Goal: Task Accomplishment & Management: Use online tool/utility

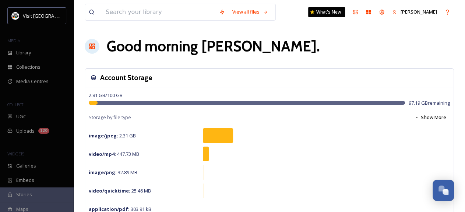
scroll to position [70, 0]
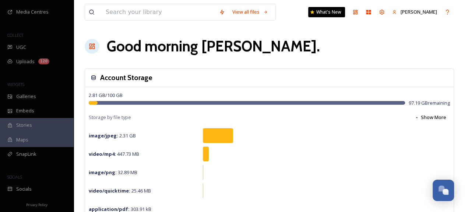
click at [44, 152] on div "SnapLink" at bounding box center [37, 154] width 74 height 14
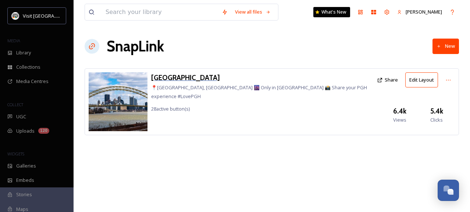
click at [181, 77] on h3 "Pittsburgh" at bounding box center [262, 77] width 222 height 11
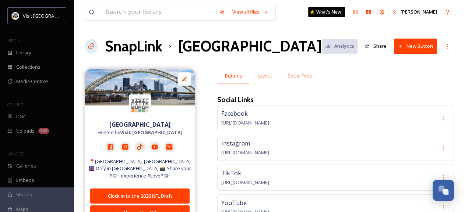
click at [411, 46] on button "New Button" at bounding box center [415, 46] width 43 height 15
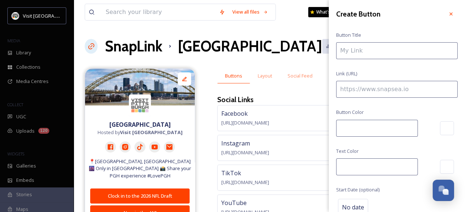
type input "#fe4100"
type input "#ffffff"
click at [396, 50] on input at bounding box center [396, 50] width 121 height 17
type input "Pittsburgh International Jazz Festival"
click at [377, 87] on input at bounding box center [396, 89] width 121 height 17
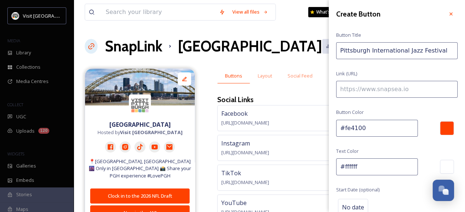
paste input "https://www.visitpittsburgh.com/blog/pittsburgh-jazzlive-international-festival/"
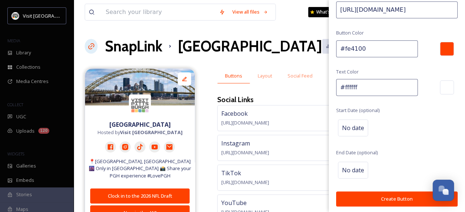
scroll to position [79, 0]
type input "https://www.visitpittsburgh.com/blog/pittsburgh-jazzlive-international-festival/"
click at [355, 128] on span "No date" at bounding box center [353, 128] width 22 height 9
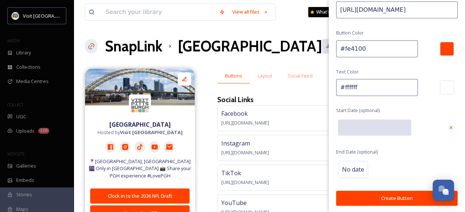
scroll to position [79, 0]
click at [355, 128] on input "text" at bounding box center [374, 128] width 73 height 16
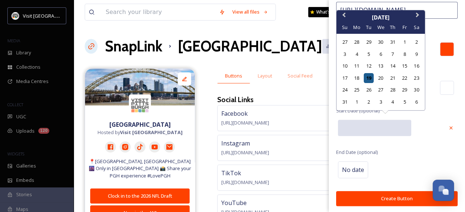
click at [371, 77] on div "19" at bounding box center [368, 78] width 10 height 10
type input "08/19/2025"
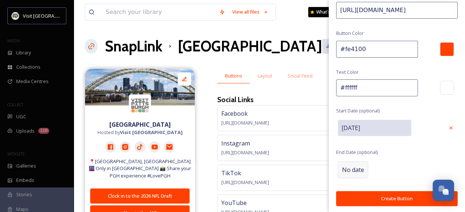
click at [353, 166] on span "No date" at bounding box center [353, 170] width 22 height 9
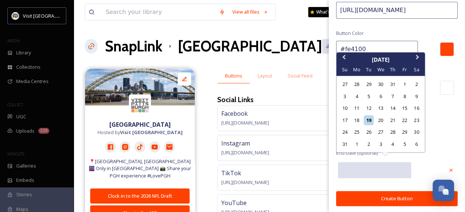
click at [353, 165] on input "text" at bounding box center [374, 170] width 73 height 16
click at [355, 145] on div "1" at bounding box center [357, 144] width 10 height 10
type input "09/01/2025"
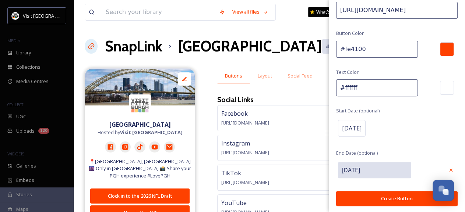
click at [410, 137] on div "[DATE]" at bounding box center [396, 128] width 121 height 21
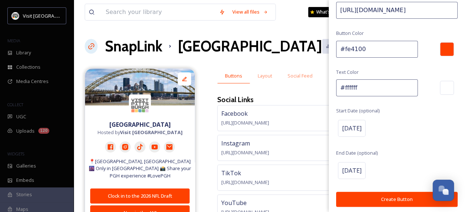
click at [392, 199] on button "Create Button" at bounding box center [396, 199] width 121 height 15
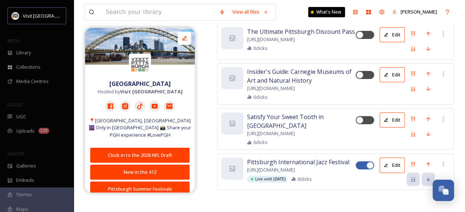
scroll to position [2933, 0]
click at [413, 158] on div "Move to Top" at bounding box center [412, 164] width 13 height 13
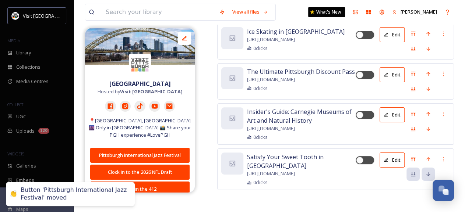
scroll to position [145, 0]
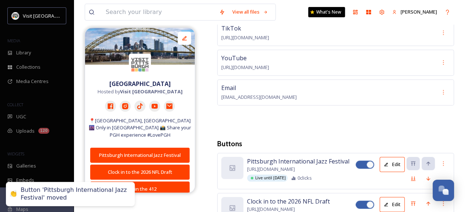
click at [399, 120] on div "Facebook https://www.facebook.com/VisitPittsburgh/ Instagram https://www.instag…" at bounding box center [335, 43] width 237 height 167
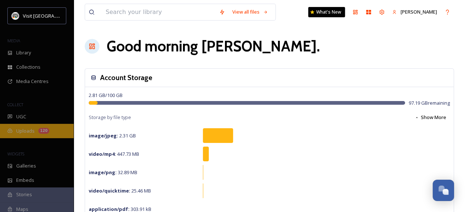
click at [27, 129] on span "Uploads" at bounding box center [25, 131] width 18 height 7
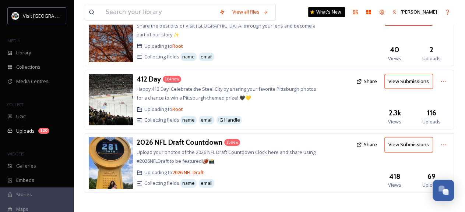
scroll to position [62, 0]
click at [183, 142] on h3 "2026 NFL Draft Countdown" at bounding box center [179, 142] width 86 height 9
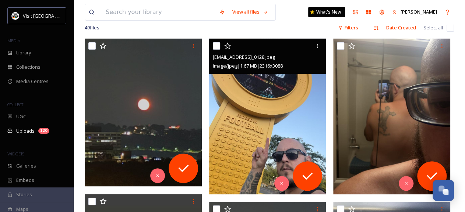
scroll to position [117, 0]
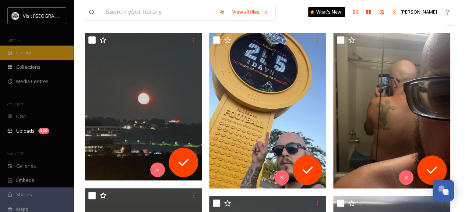
click at [22, 56] on span "Library" at bounding box center [23, 52] width 15 height 7
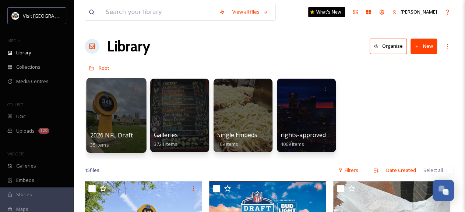
click at [107, 112] on div at bounding box center [116, 115] width 60 height 75
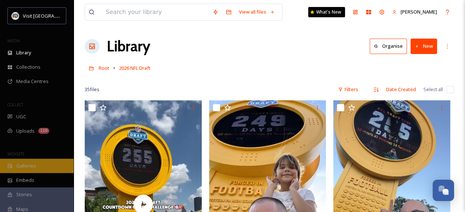
click at [16, 163] on span "Galleries" at bounding box center [26, 166] width 20 height 7
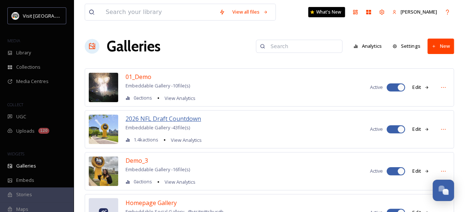
click at [162, 120] on span "2026 NFL Draft Countdown" at bounding box center [162, 119] width 75 height 8
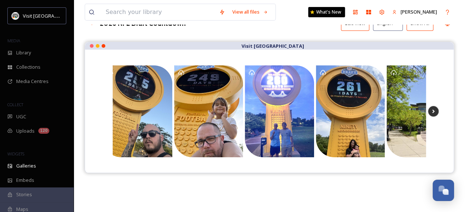
scroll to position [52, 0]
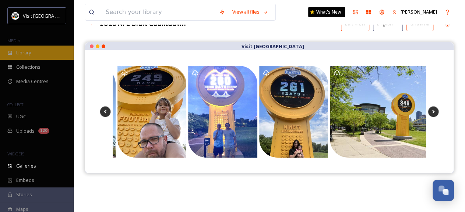
click at [32, 57] on div "Library" at bounding box center [37, 53] width 74 height 14
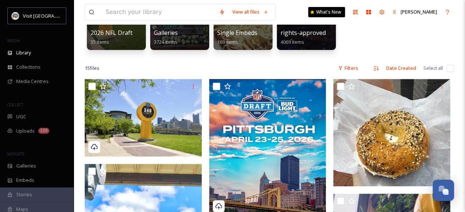
scroll to position [112, 0]
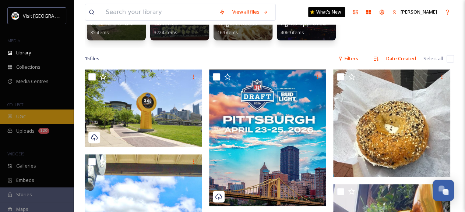
click at [30, 113] on div "UGC" at bounding box center [37, 117] width 74 height 14
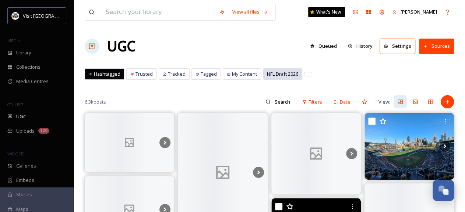
click at [271, 72] on span "NFL Draft 2026" at bounding box center [282, 74] width 31 height 7
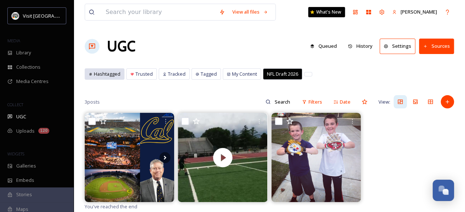
click at [109, 75] on span "Hashtagged" at bounding box center [107, 74] width 26 height 7
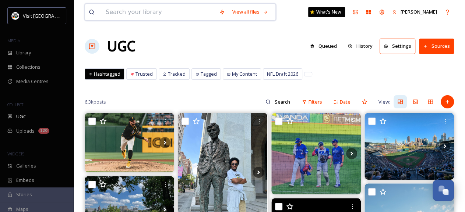
click at [139, 11] on input at bounding box center [158, 12] width 113 height 16
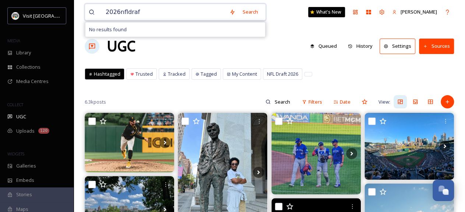
type input "2026nfldraft"
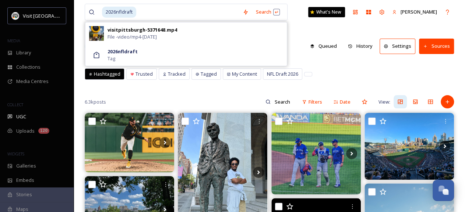
click at [286, 42] on div "UGC Queued History Settings Sources" at bounding box center [269, 46] width 369 height 22
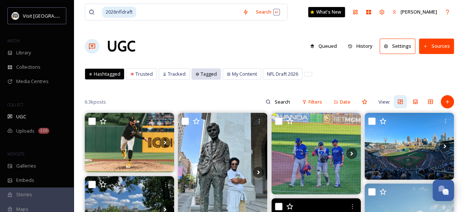
click at [202, 72] on span "Tagged" at bounding box center [208, 74] width 16 height 7
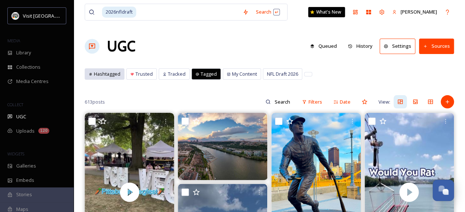
click at [116, 78] on div "Hashtagged" at bounding box center [104, 74] width 39 height 11
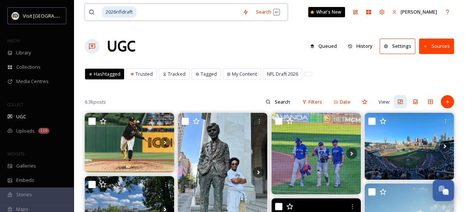
click at [146, 11] on input at bounding box center [188, 12] width 102 height 16
type input "2"
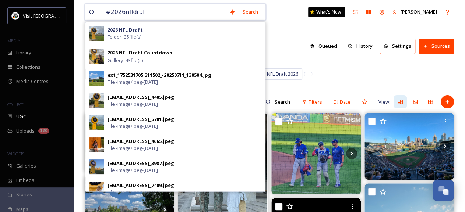
type input "#2026nfldraft"
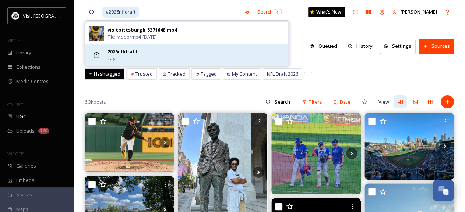
click at [137, 50] on div "2026nfldraft Tag" at bounding box center [195, 55] width 177 height 14
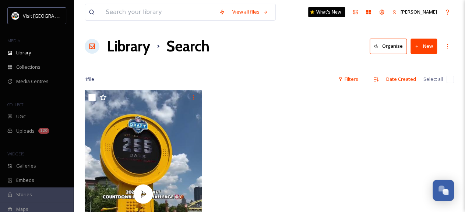
click at [122, 51] on h1 "Library" at bounding box center [128, 46] width 43 height 22
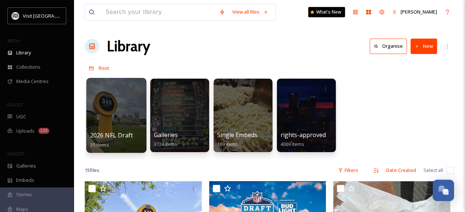
click at [124, 106] on div at bounding box center [116, 115] width 60 height 75
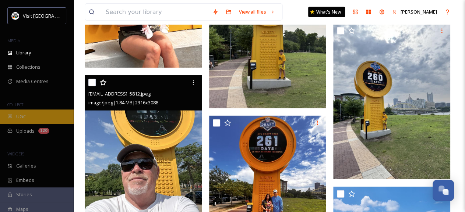
scroll to position [742, 0]
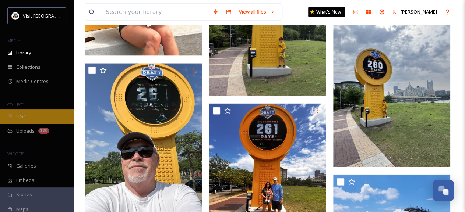
click at [21, 118] on span "UGC" at bounding box center [21, 116] width 10 height 7
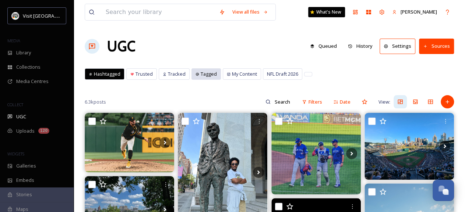
click at [206, 75] on span "Tagged" at bounding box center [208, 74] width 16 height 7
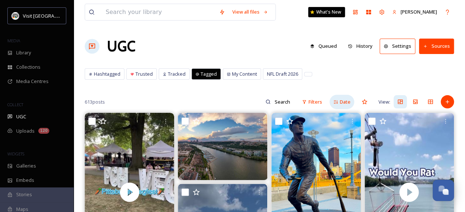
click at [339, 99] on div "Date" at bounding box center [341, 102] width 25 height 14
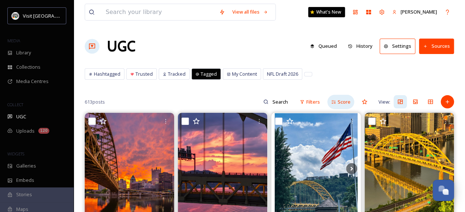
click at [339, 99] on span "Score" at bounding box center [343, 102] width 13 height 7
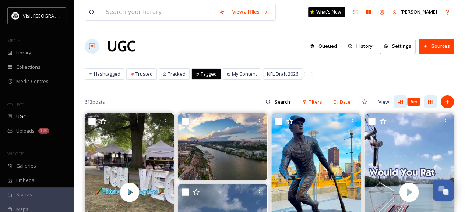
click at [428, 100] on icon at bounding box center [430, 102] width 6 height 6
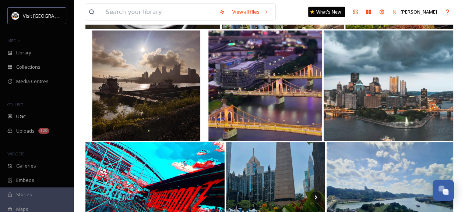
scroll to position [2223, 0]
